Goal: Task Accomplishment & Management: Complete application form

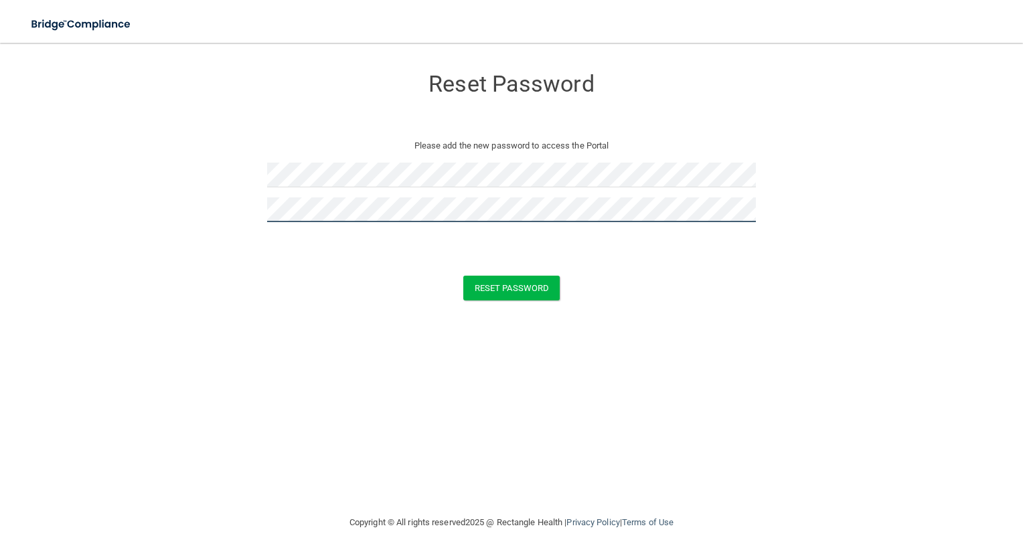
click at [463, 276] on button "Reset Password" at bounding box center [511, 288] width 96 height 25
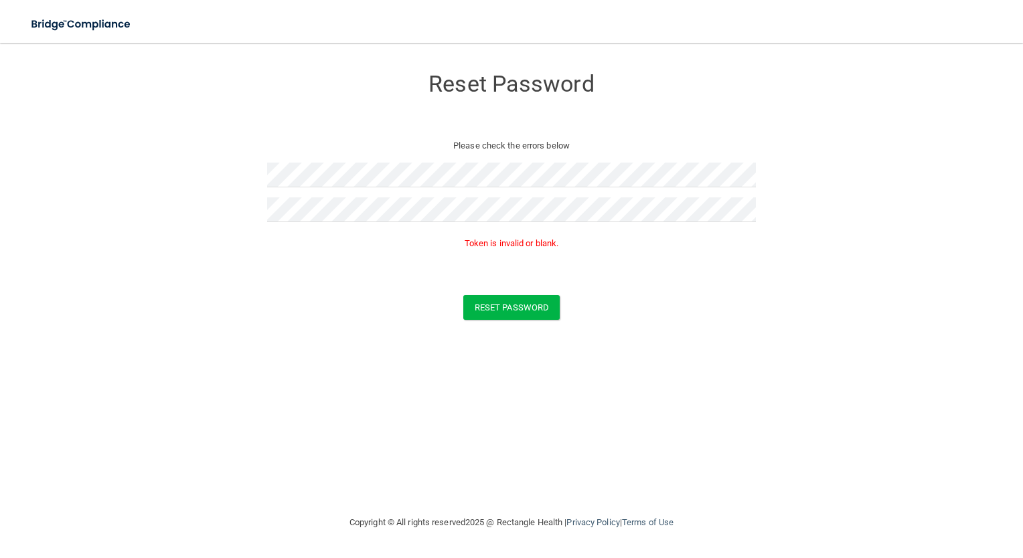
click at [718, 246] on p "Token is invalid or blank." at bounding box center [511, 244] width 489 height 16
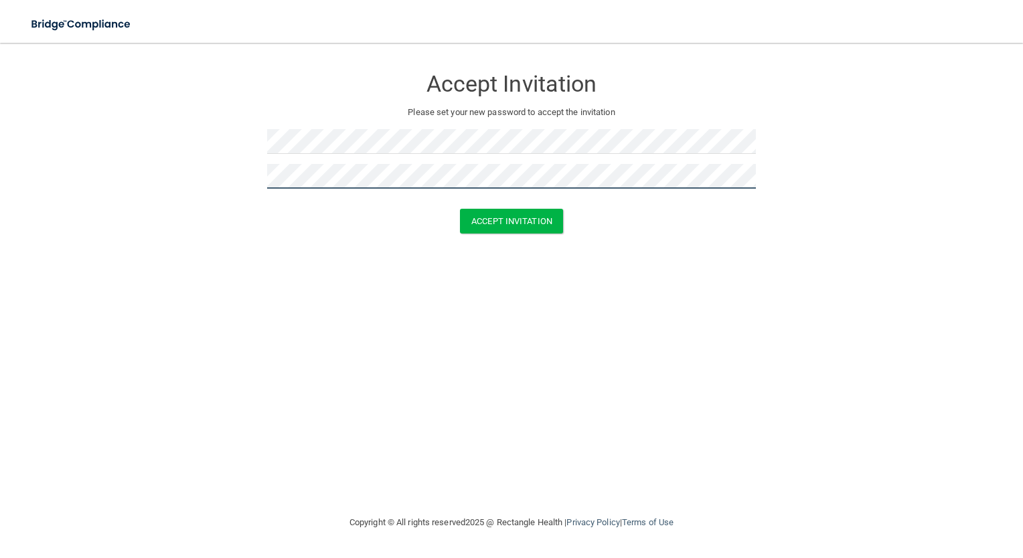
click at [460, 209] on button "Accept Invitation" at bounding box center [511, 221] width 103 height 25
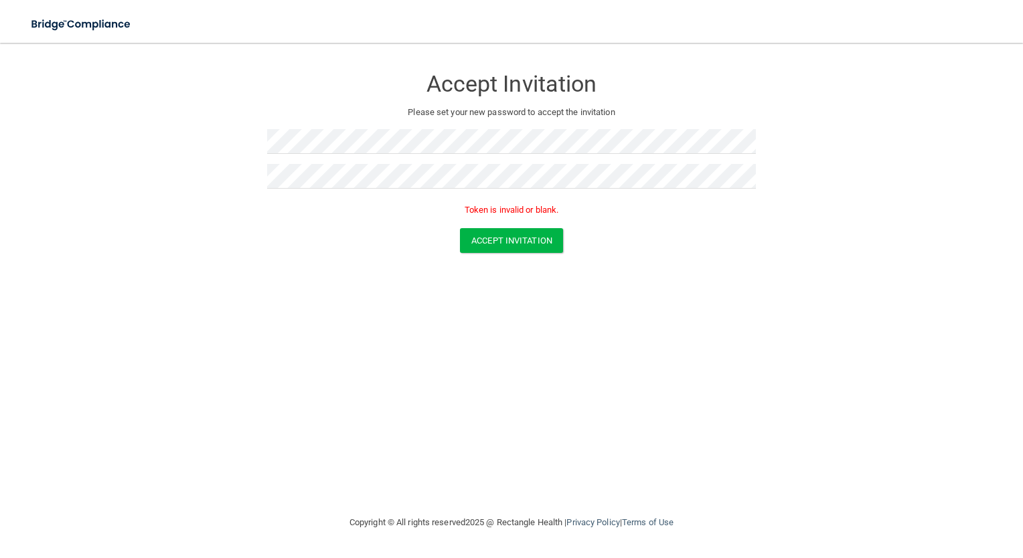
click at [656, 295] on div "Accept Invitation Please set your new password to accept the invitation Token i…" at bounding box center [512, 278] width 970 height 445
click at [494, 235] on button "Accept Invitation" at bounding box center [511, 240] width 103 height 25
click at [220, 135] on form "Accept Invitation Please set your new password to accept the invitation Token i…" at bounding box center [512, 162] width 970 height 213
click at [460, 228] on button "Accept Invitation" at bounding box center [511, 240] width 103 height 25
click at [532, 236] on button "Accept Invitation" at bounding box center [511, 240] width 103 height 25
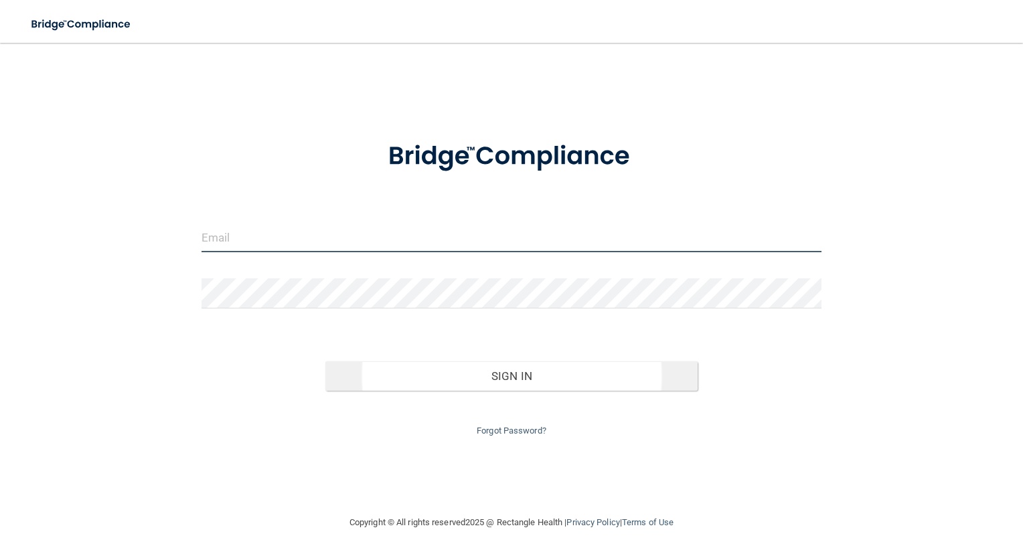
type input "[EMAIL_ADDRESS][DOMAIN_NAME]"
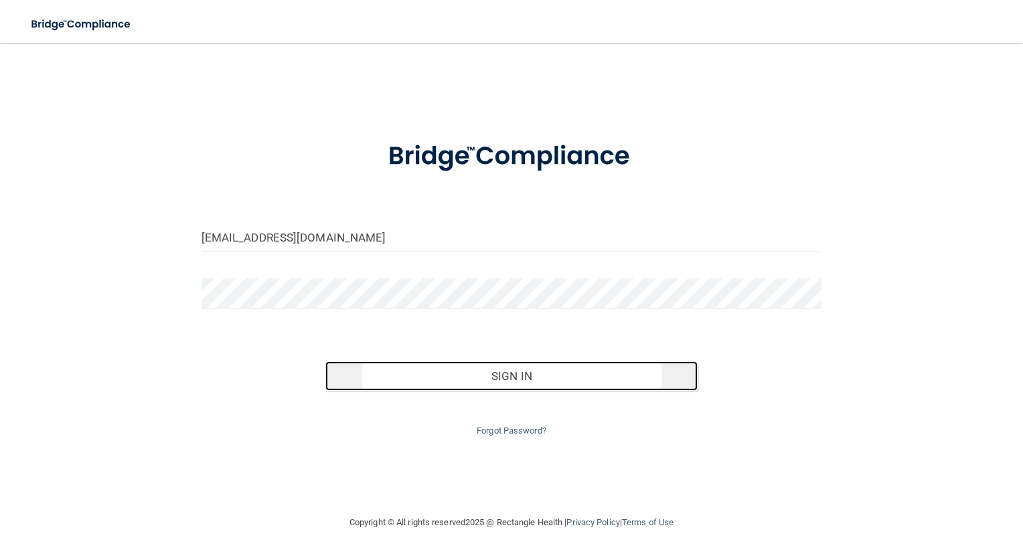
click at [474, 382] on button "Sign In" at bounding box center [511, 376] width 372 height 29
